Goal: Download file/media

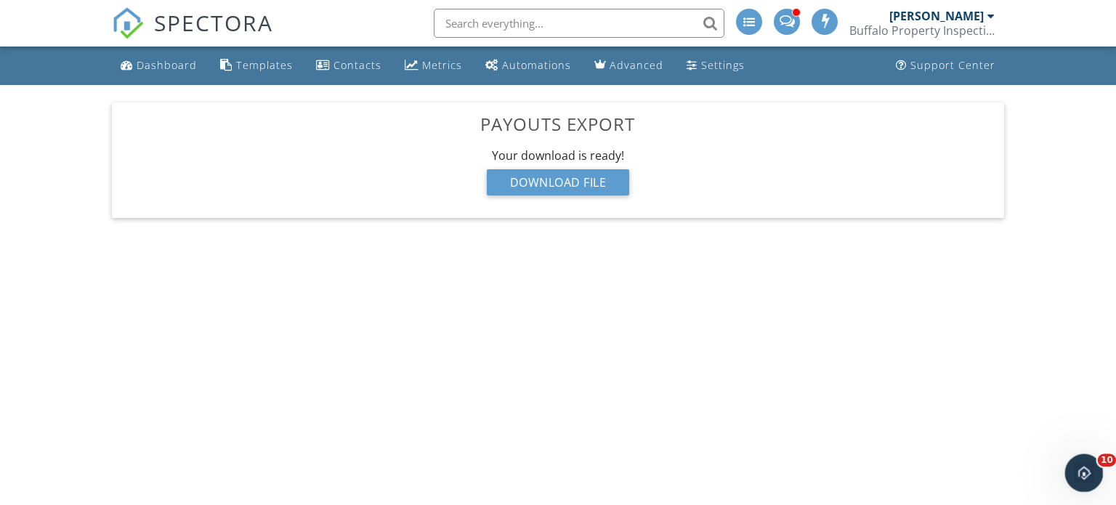
click at [1082, 460] on icon "Open Intercom Messenger" at bounding box center [1082, 471] width 24 height 24
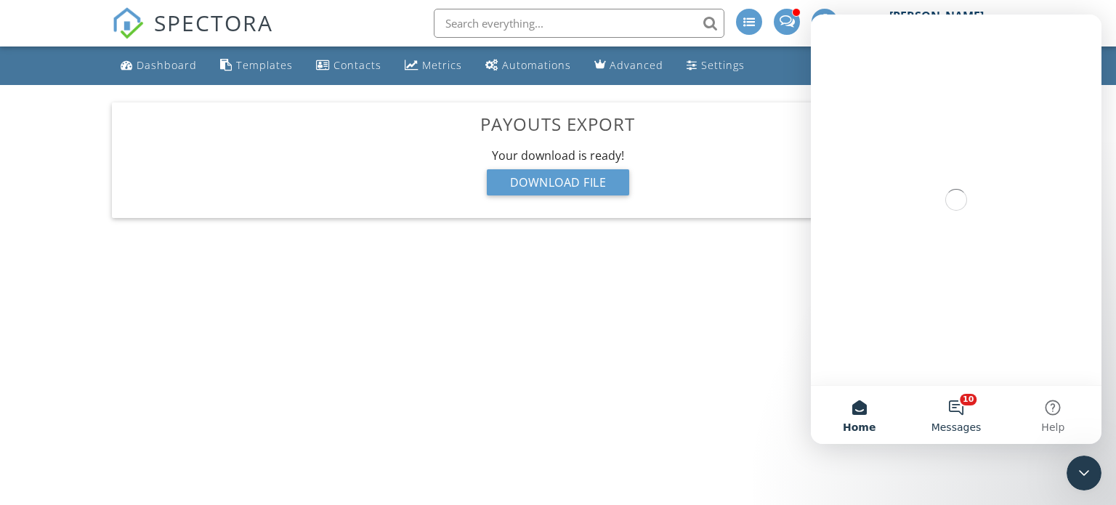
click at [959, 398] on button "10 Messages" at bounding box center [955, 415] width 97 height 58
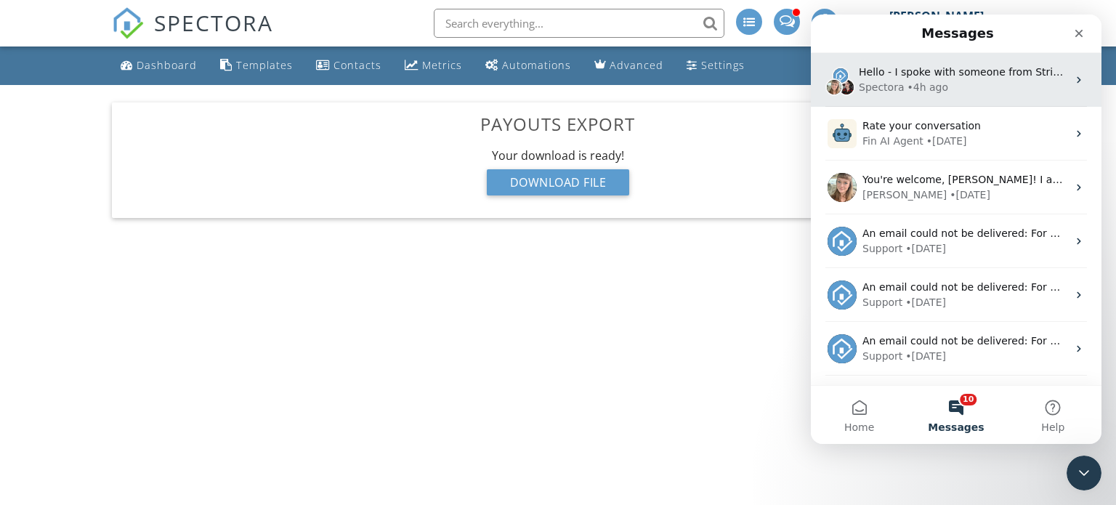
click at [874, 81] on div "Spectora" at bounding box center [881, 87] width 45 height 15
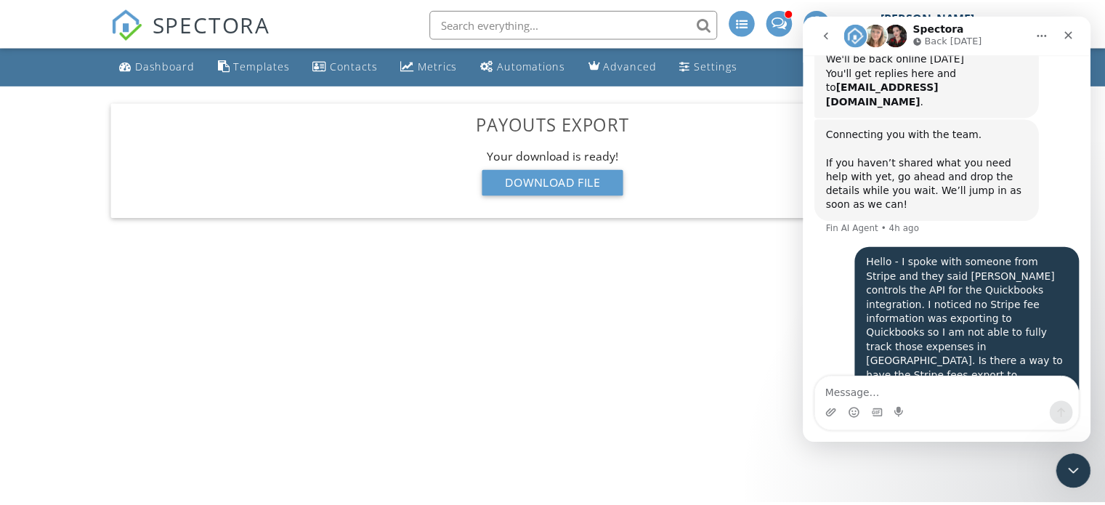
scroll to position [1098, 0]
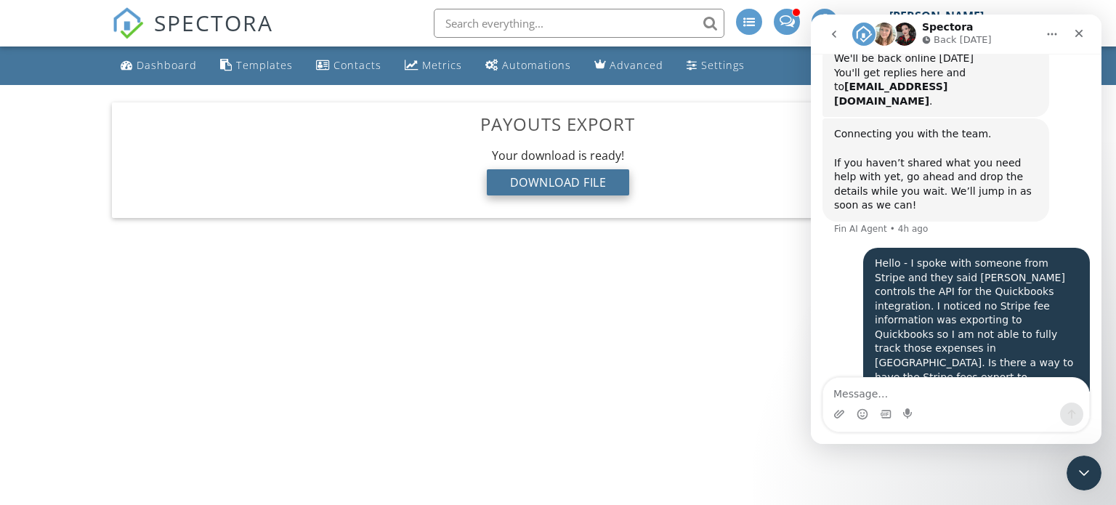
click at [587, 175] on div "Download File" at bounding box center [558, 182] width 143 height 26
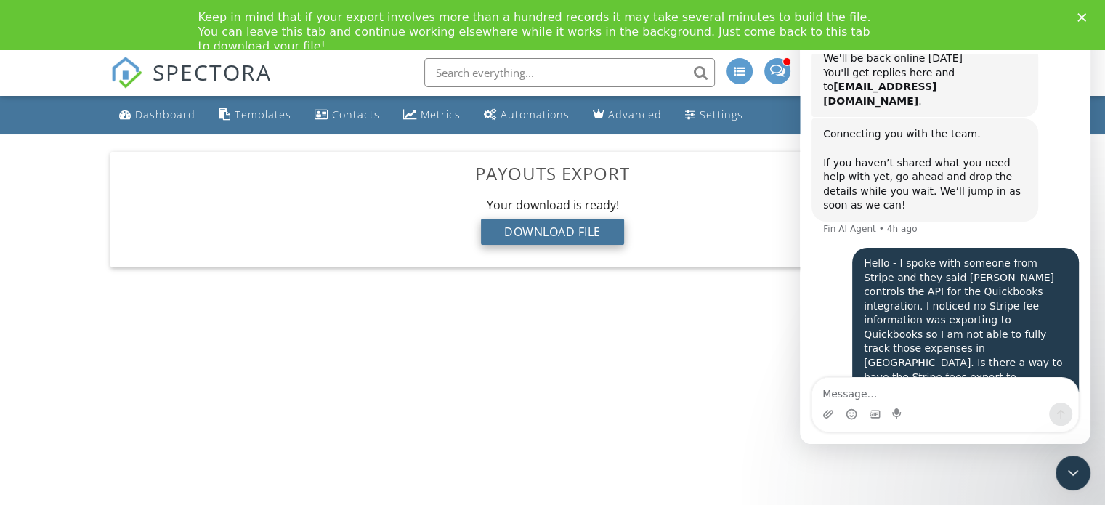
scroll to position [0, 0]
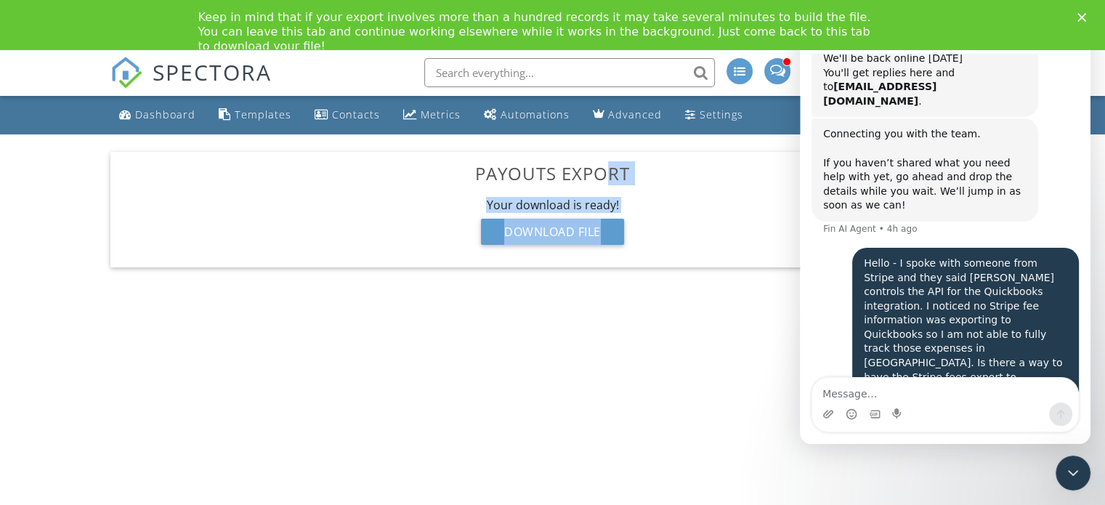
drag, startPoint x: 601, startPoint y: 174, endPoint x: 685, endPoint y: 279, distance: 134.4
click at [685, 279] on div "Payouts Export Your download is being prepared... This might take a while, but …" at bounding box center [552, 209] width 901 height 150
click at [686, 267] on div "Payouts Export Your download is being prepared... This might take a while, but …" at bounding box center [552, 209] width 884 height 115
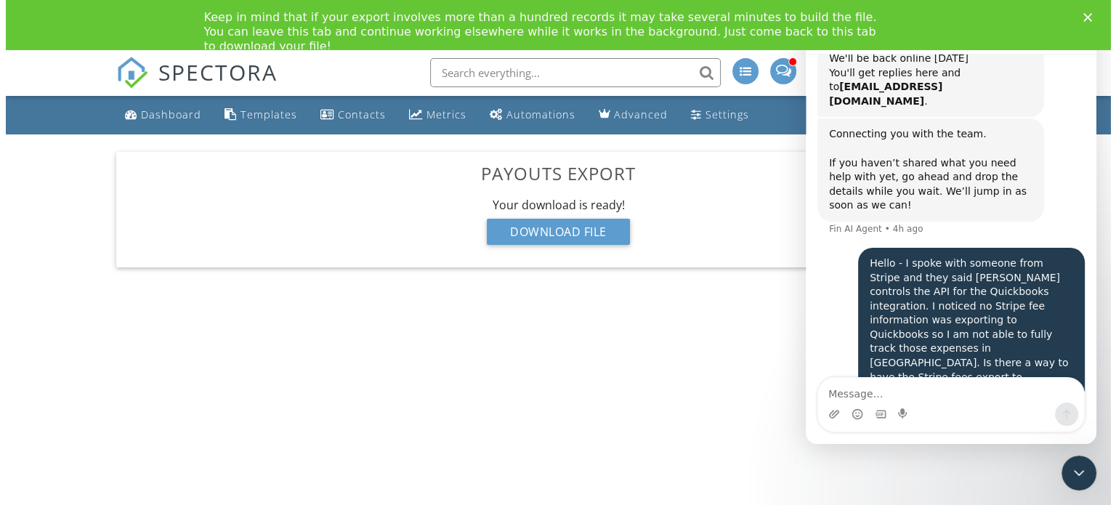
scroll to position [1095, 0]
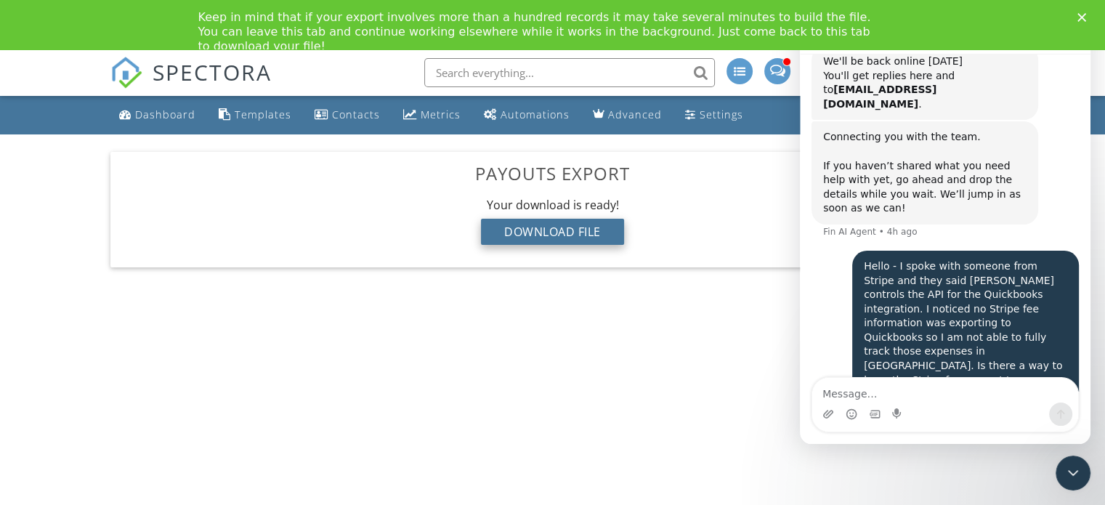
click at [609, 223] on div "Download File" at bounding box center [552, 232] width 143 height 26
click at [581, 236] on div "Download File" at bounding box center [552, 232] width 143 height 26
click at [1086, 16] on polygon "Close" at bounding box center [1081, 17] width 9 height 9
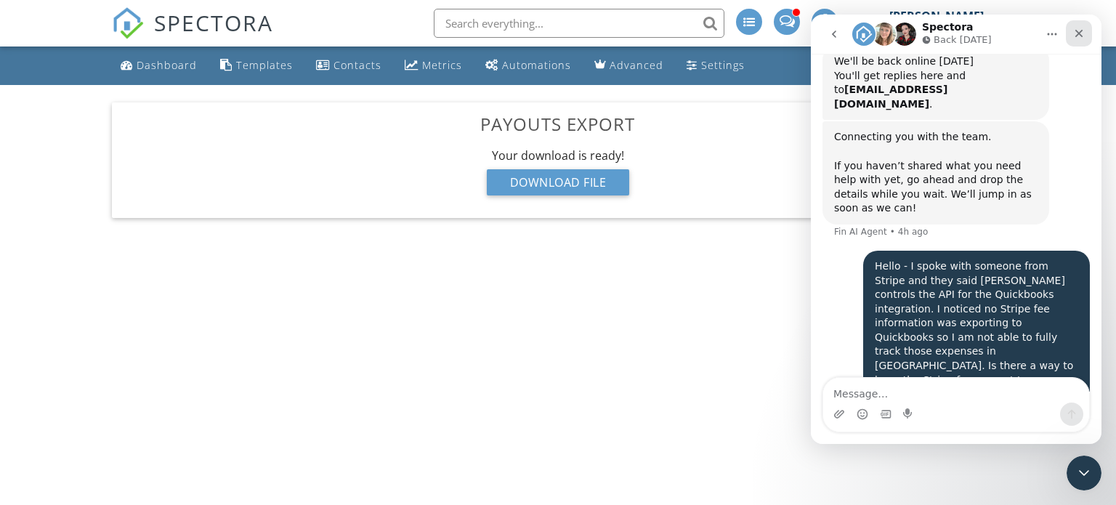
click at [1084, 32] on icon "Close" at bounding box center [1079, 34] width 12 height 12
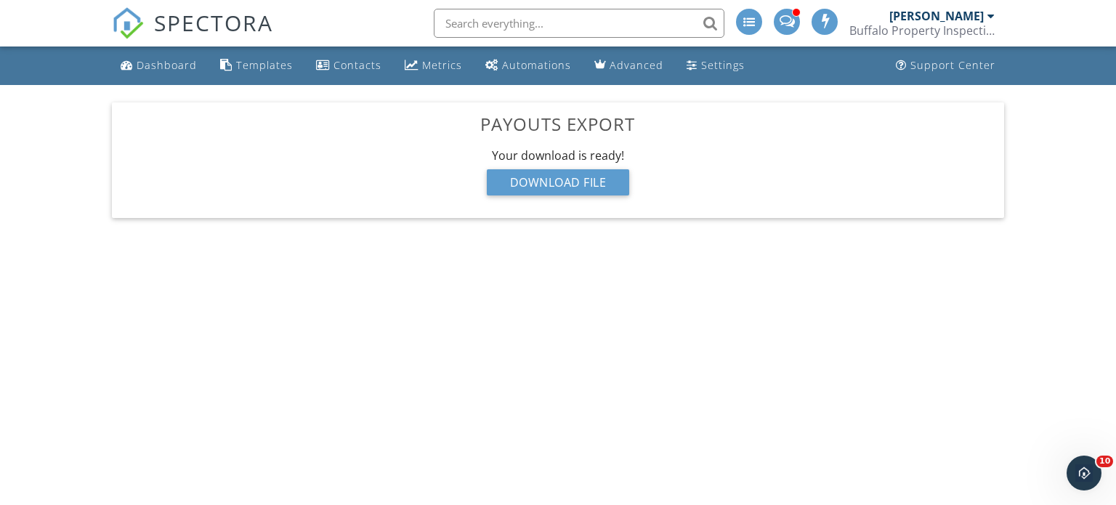
scroll to position [1098, 0]
click at [444, 71] on div "Metrics" at bounding box center [442, 65] width 40 height 14
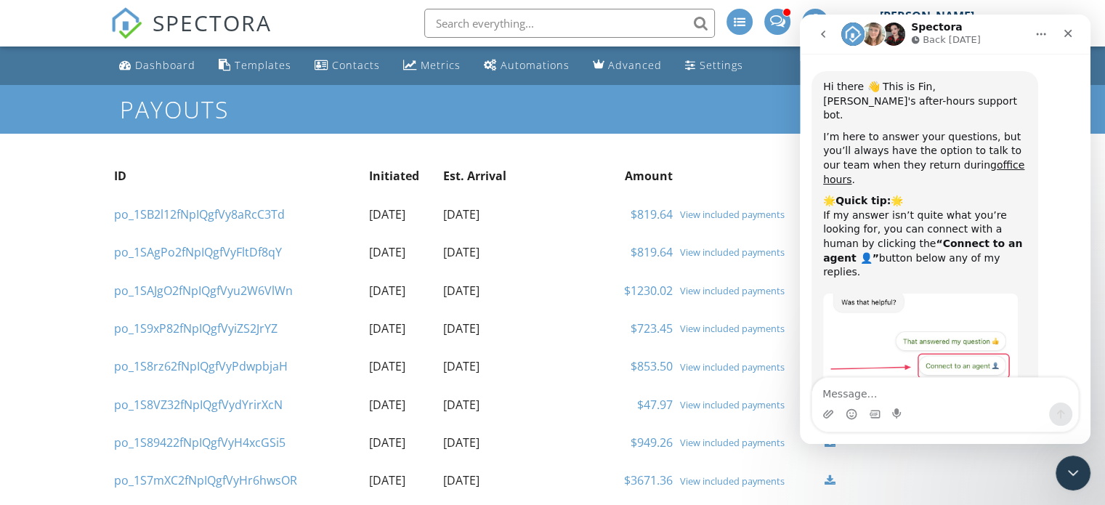
scroll to position [1098, 0]
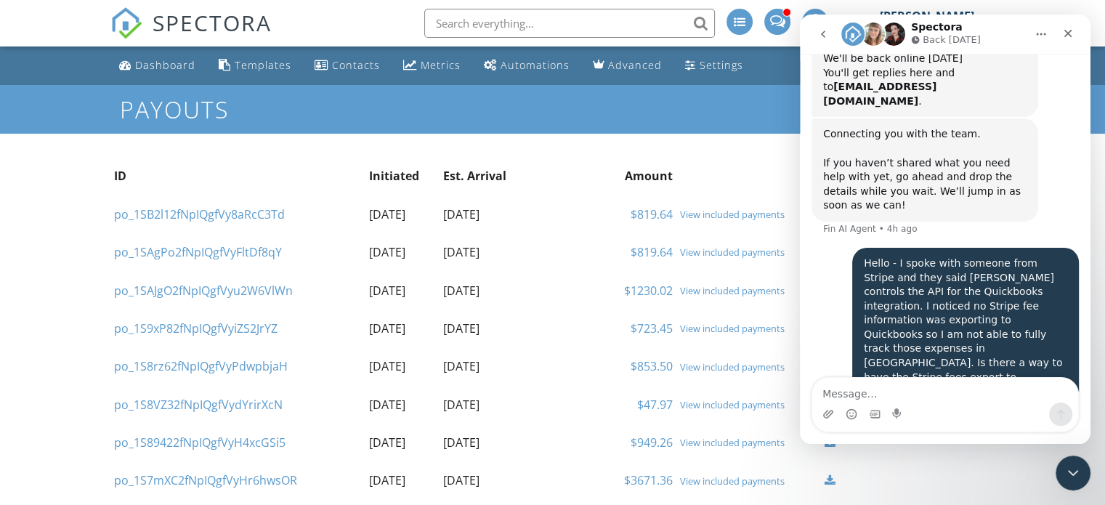
click at [777, 17] on span at bounding box center [776, 21] width 15 height 12
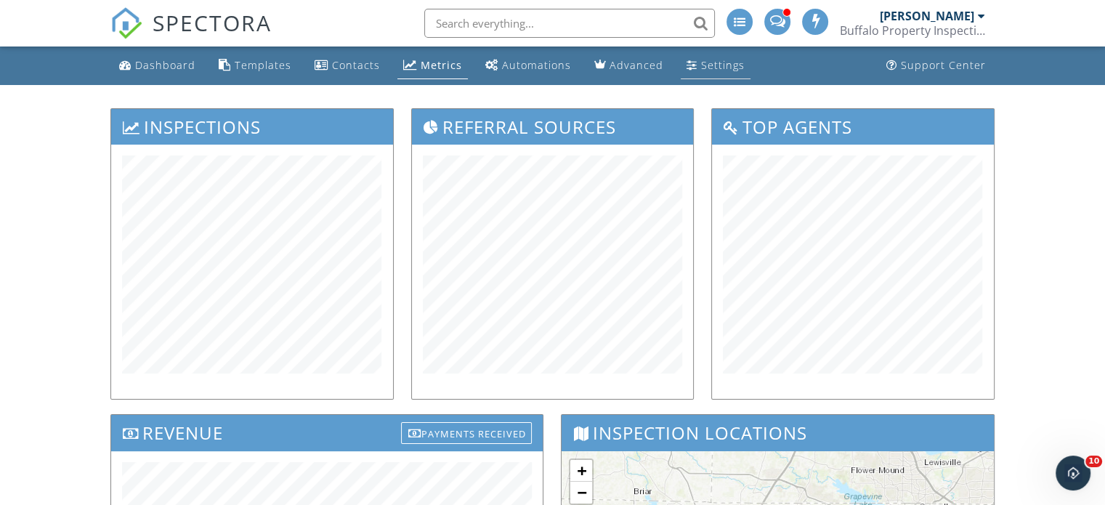
click at [701, 64] on div "Settings" at bounding box center [723, 65] width 44 height 14
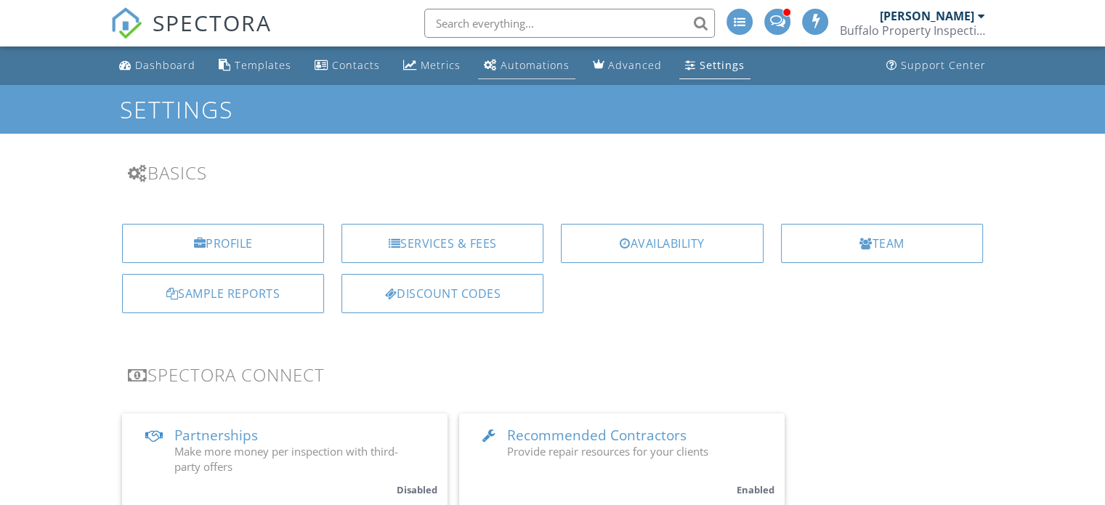
click at [532, 73] on link "Automations" at bounding box center [526, 65] width 97 height 27
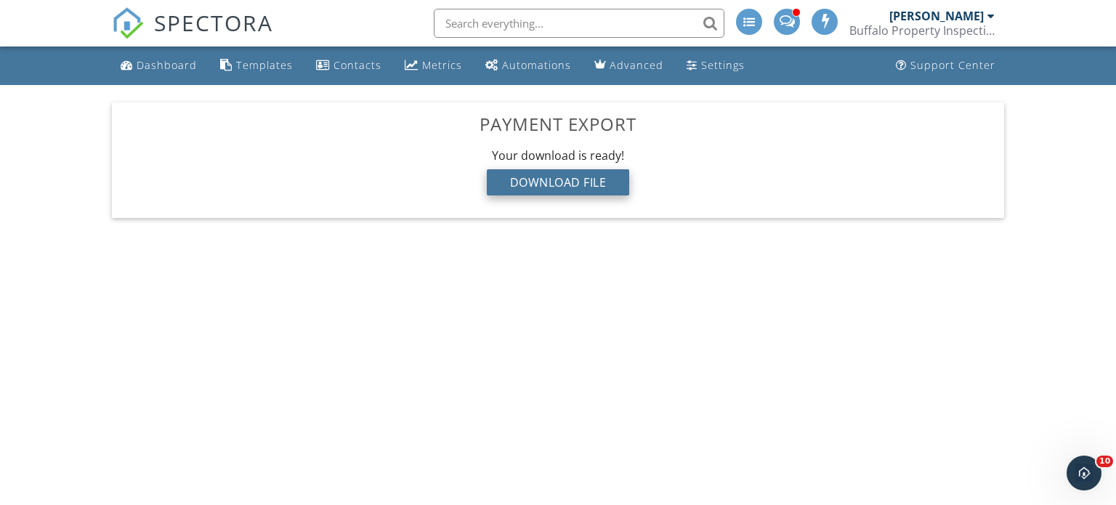
click at [574, 188] on div "Download File" at bounding box center [558, 182] width 143 height 26
click at [581, 187] on div "Download File" at bounding box center [558, 182] width 143 height 26
click at [558, 179] on div "Download File" at bounding box center [558, 182] width 143 height 26
